Goal: Task Accomplishment & Management: Manage account settings

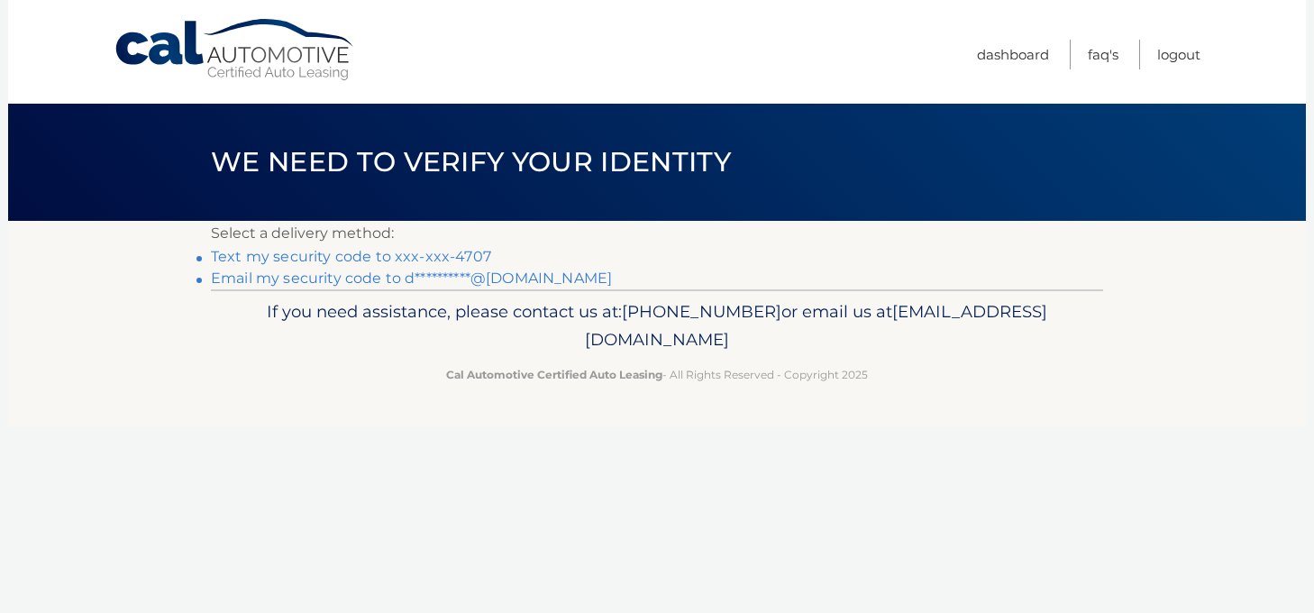
click at [333, 260] on link "Text my security code to xxx-xxx-4707" at bounding box center [351, 256] width 280 height 17
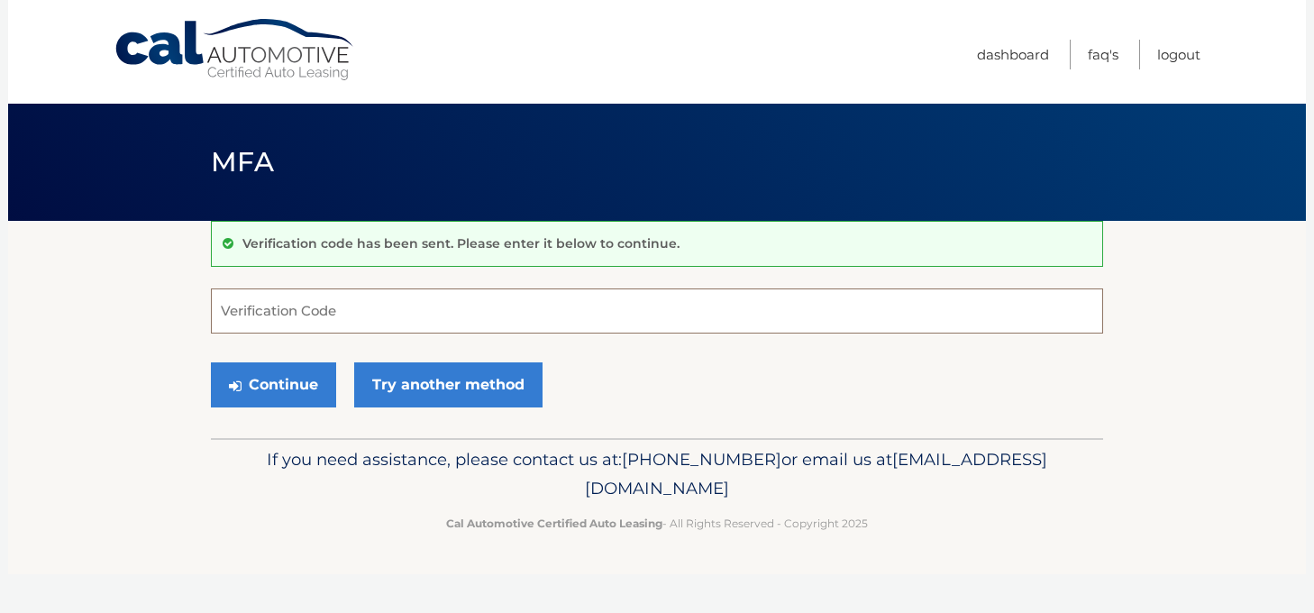
click at [260, 304] on input "Verification Code" at bounding box center [657, 310] width 892 height 45
type input "406153"
click at [278, 378] on button "Continue" at bounding box center [273, 384] width 125 height 45
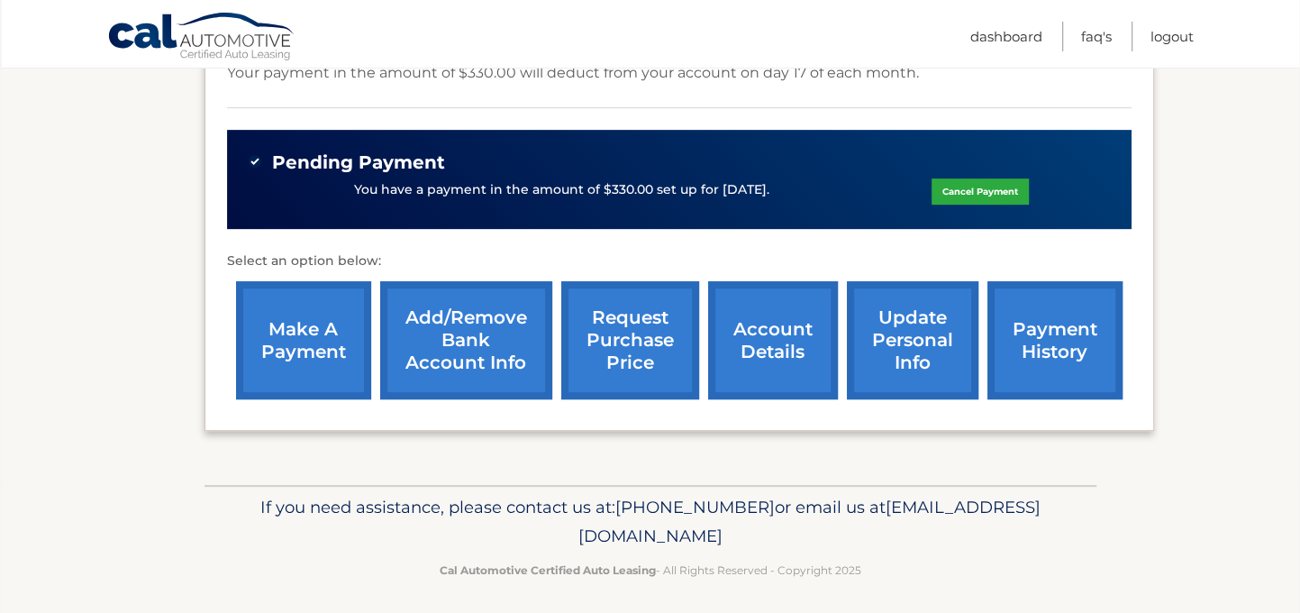
scroll to position [554, 0]
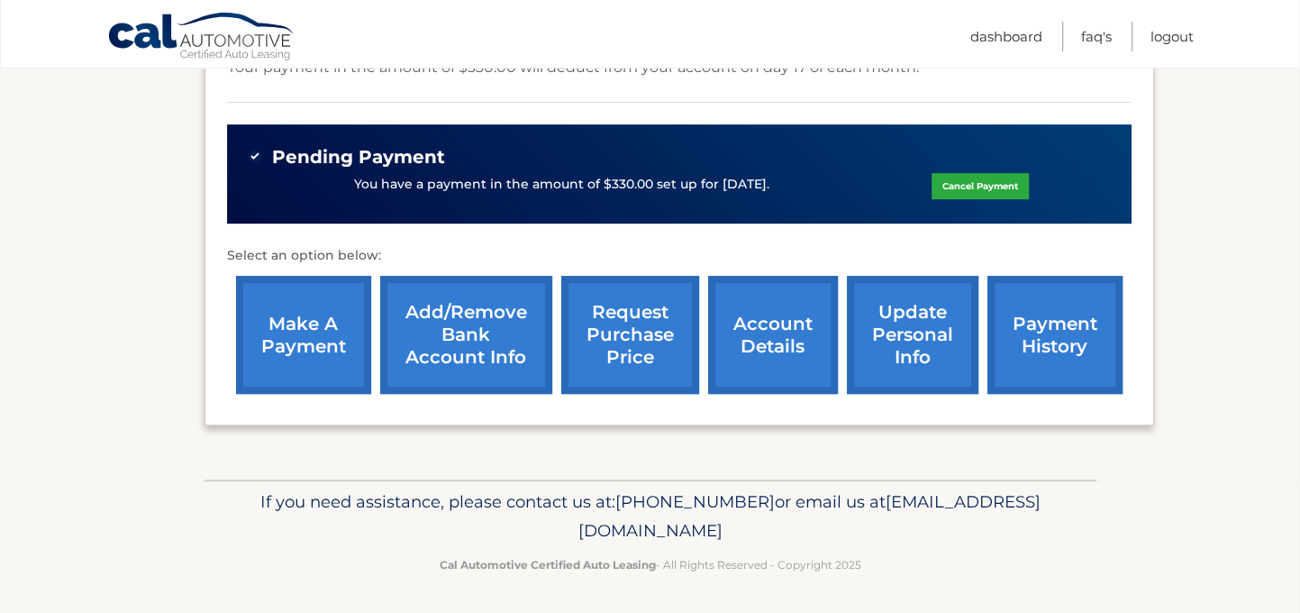
click at [1037, 334] on link "payment history" at bounding box center [1055, 335] width 135 height 118
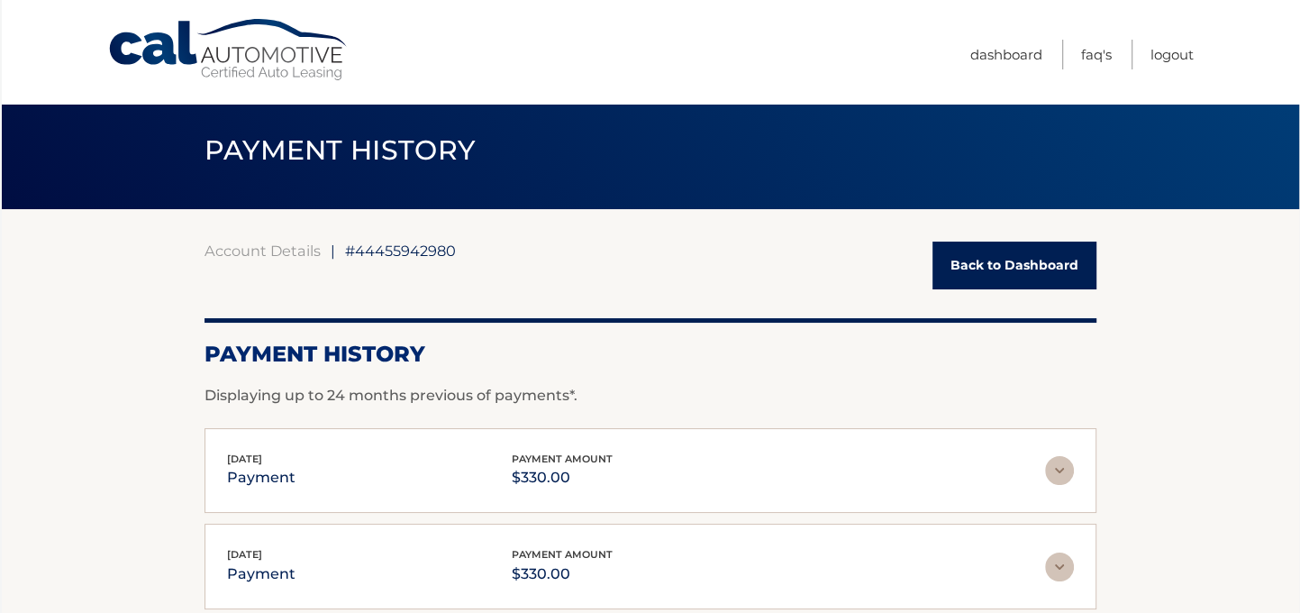
scroll to position [9, 0]
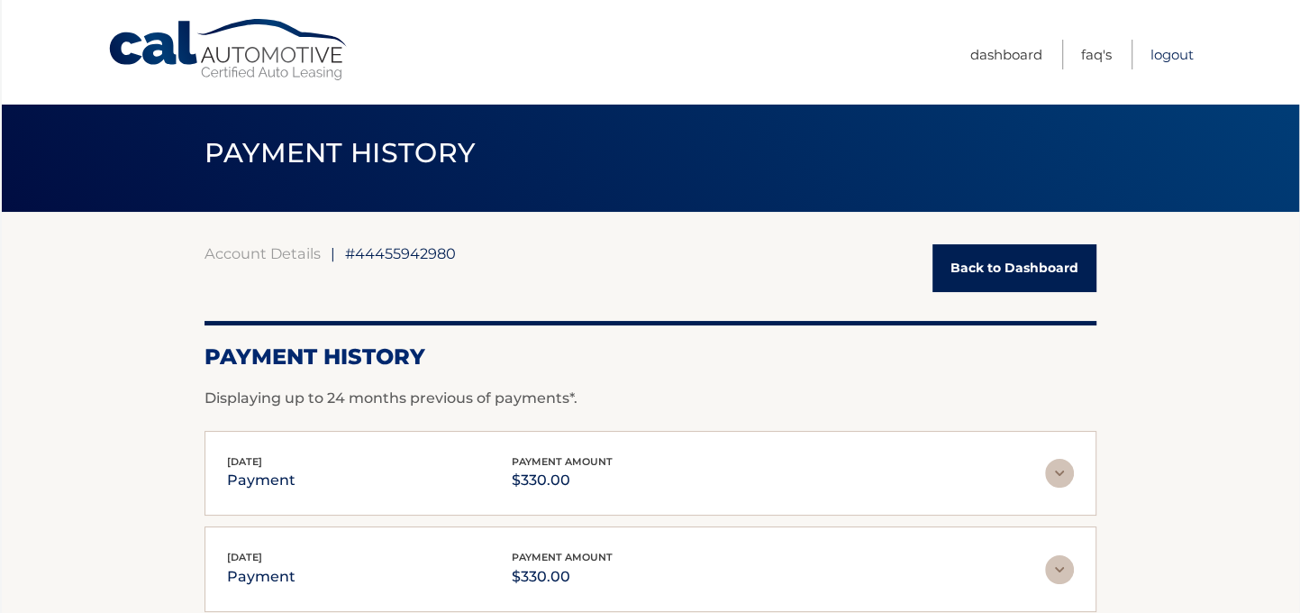
click at [1164, 54] on link "Logout" at bounding box center [1172, 55] width 43 height 30
